Goal: Information Seeking & Learning: Learn about a topic

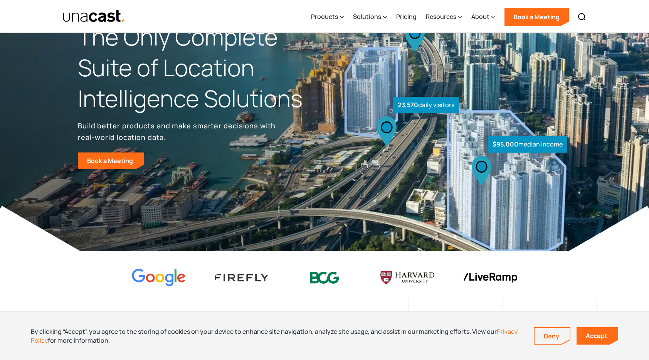
scroll to position [100, 0]
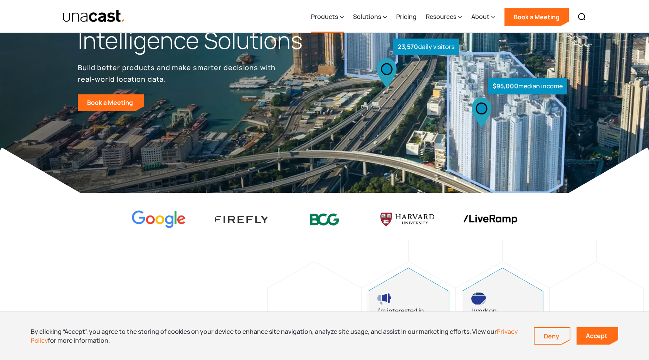
click at [333, 17] on div "Products" at bounding box center [324, 16] width 27 height 9
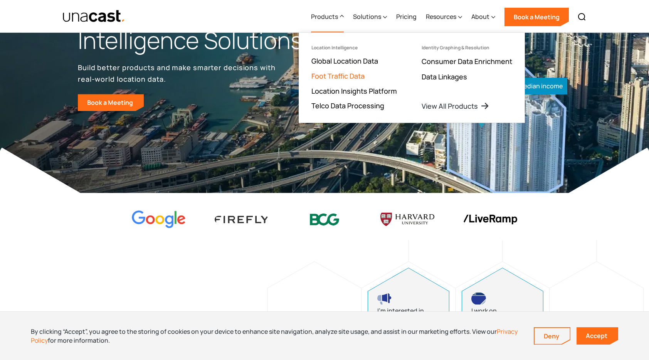
click at [338, 75] on link "Foot Traffic Data" at bounding box center [338, 75] width 53 height 9
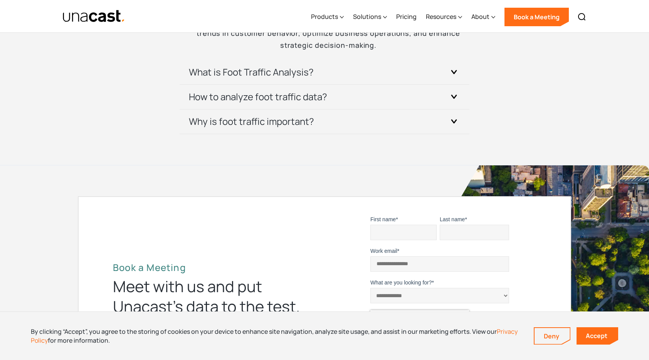
scroll to position [1744, 0]
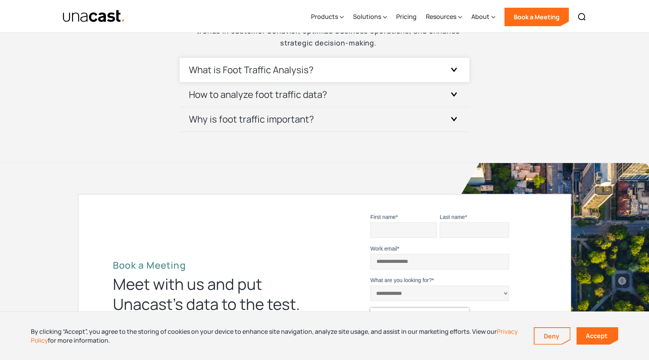
click at [456, 71] on icon at bounding box center [454, 69] width 6 height 4
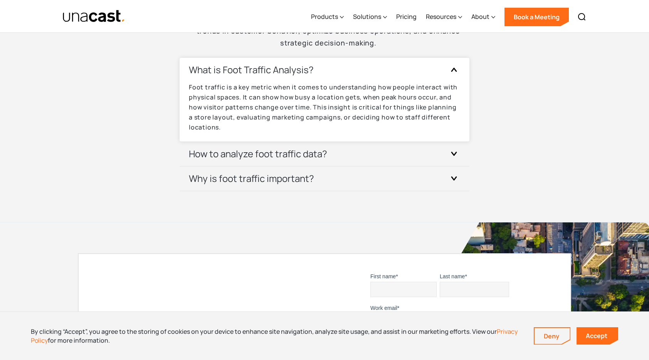
click at [456, 71] on icon at bounding box center [454, 69] width 6 height 4
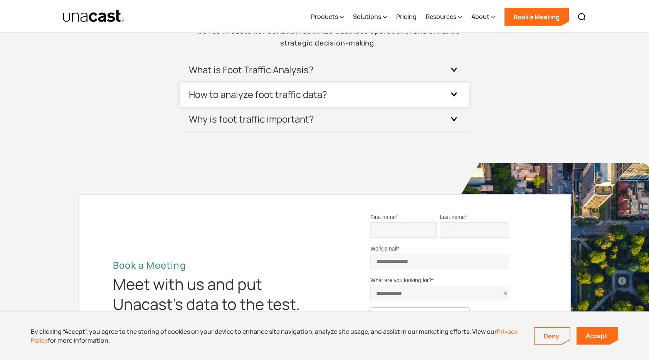
click at [456, 89] on div at bounding box center [454, 94] width 12 height 12
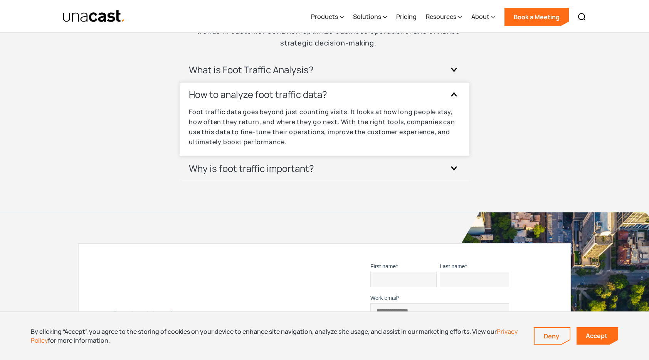
click at [456, 90] on div at bounding box center [454, 94] width 12 height 12
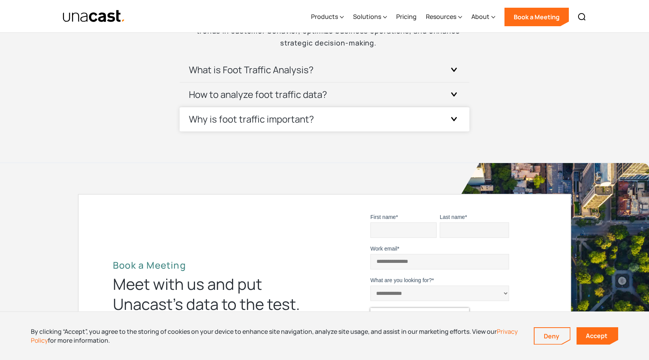
click at [450, 119] on div at bounding box center [454, 119] width 12 height 12
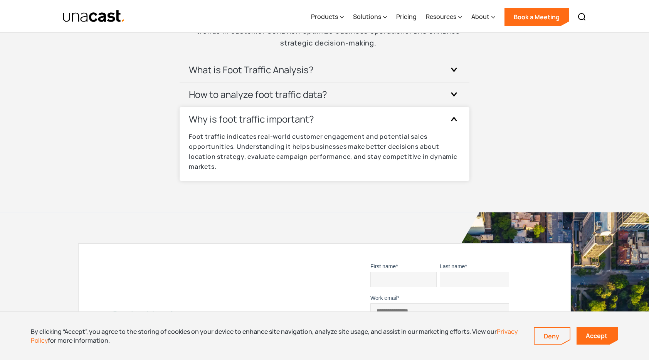
click at [450, 120] on div at bounding box center [454, 119] width 12 height 12
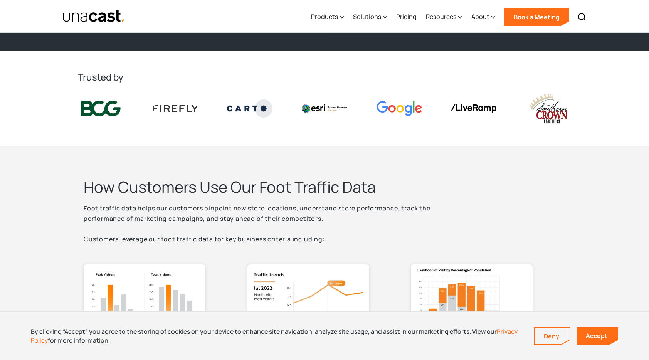
scroll to position [0, 0]
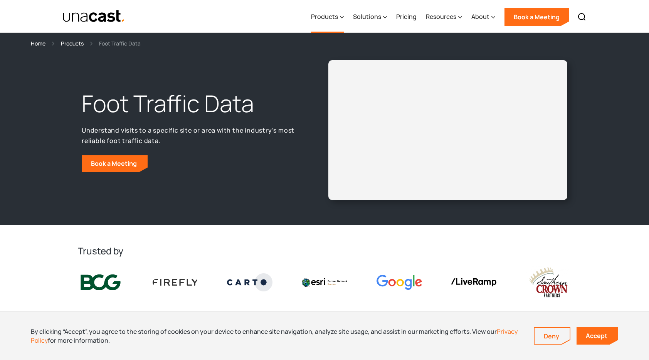
click at [341, 16] on icon at bounding box center [342, 17] width 4 height 8
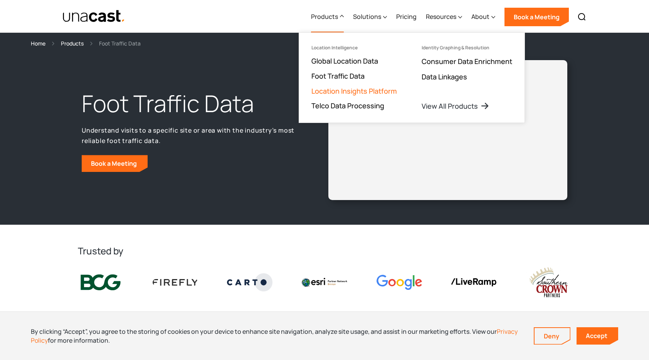
click at [339, 93] on link "Location Insights Platform" at bounding box center [355, 90] width 86 height 9
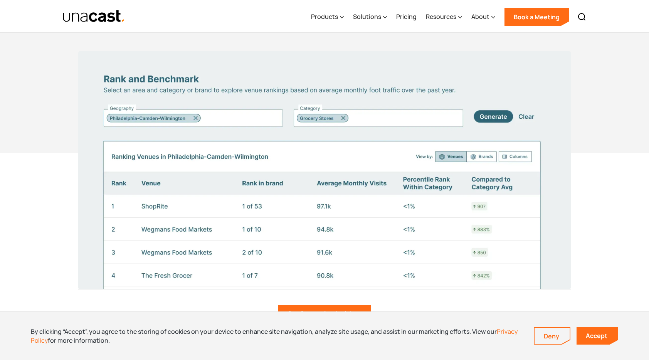
scroll to position [981, 0]
